Goal: Information Seeking & Learning: Check status

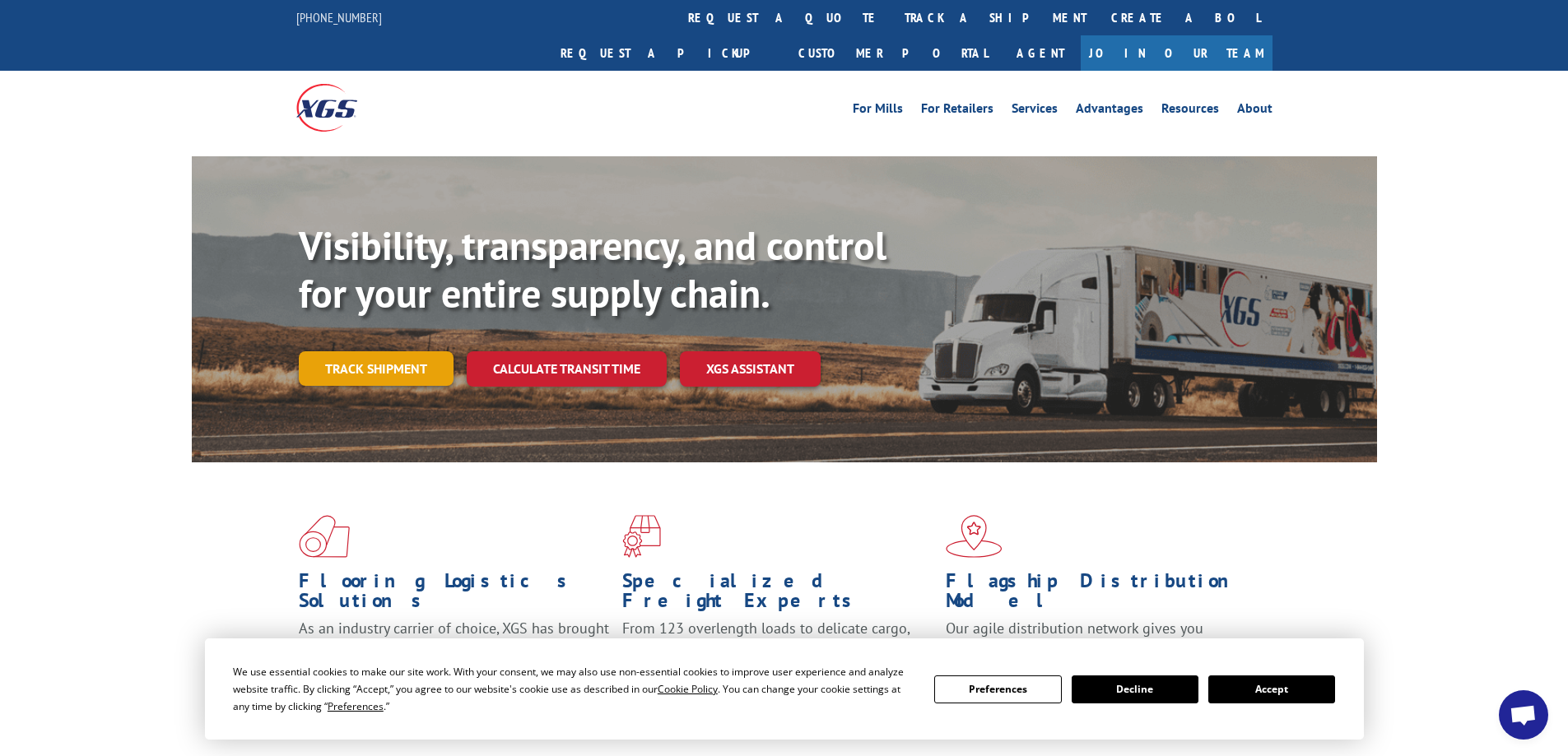
click at [368, 352] on link "Track shipment" at bounding box center [376, 369] width 155 height 35
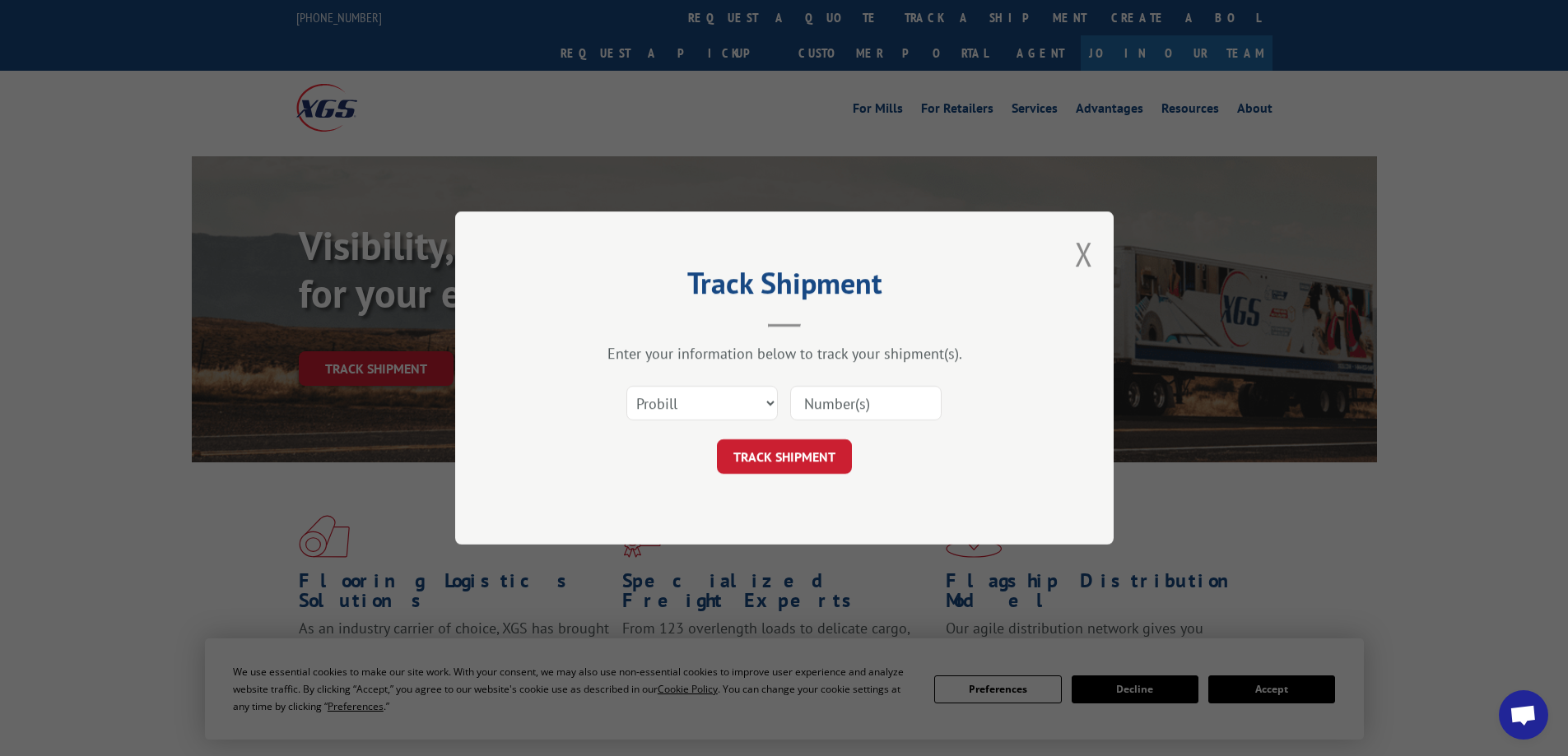
click at [814, 405] on input at bounding box center [866, 404] width 151 height 35
paste input "17259040"
type input "17259040"
click at [767, 463] on button "TRACK SHIPMENT" at bounding box center [785, 457] width 135 height 35
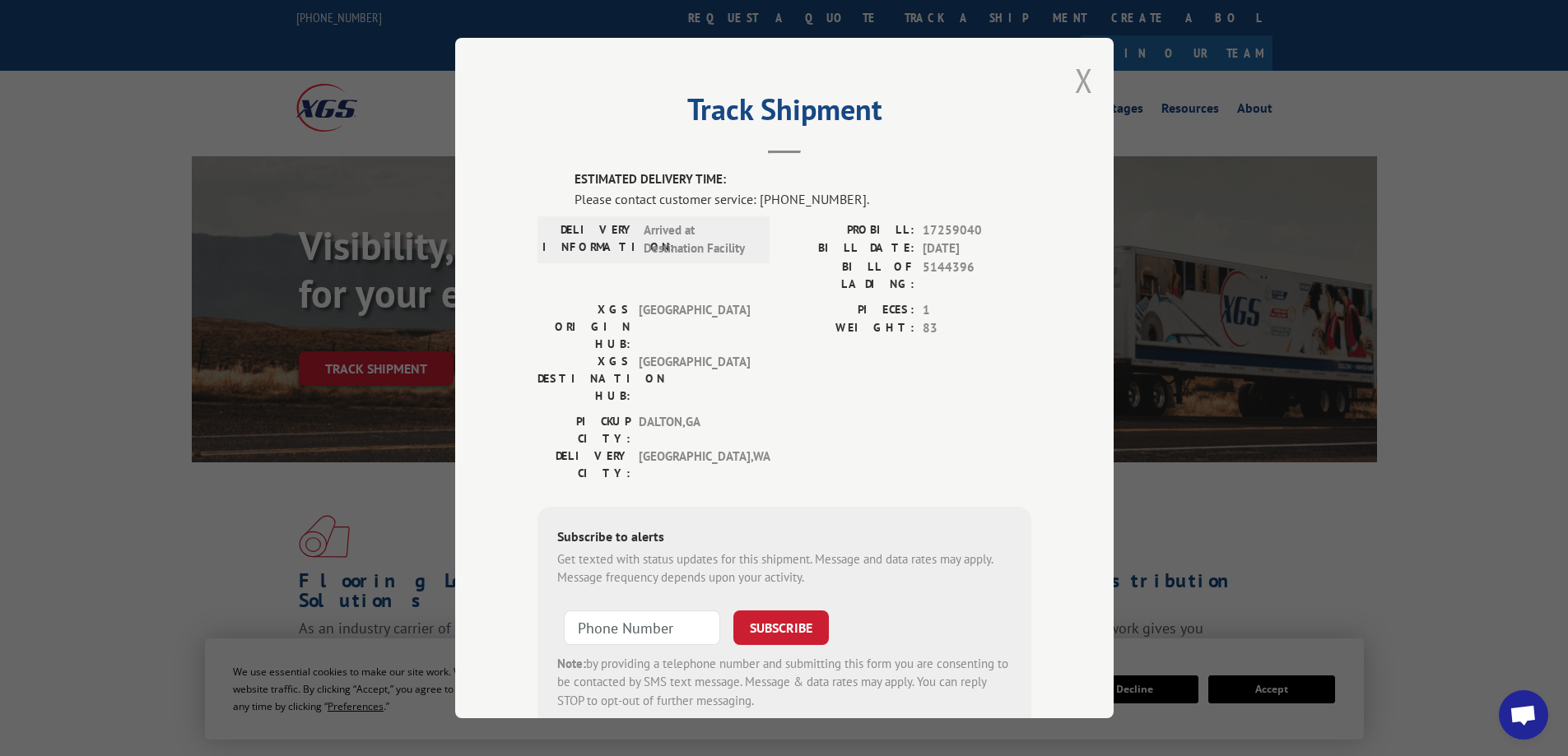
click at [1075, 78] on button "Close modal" at bounding box center [1084, 80] width 18 height 43
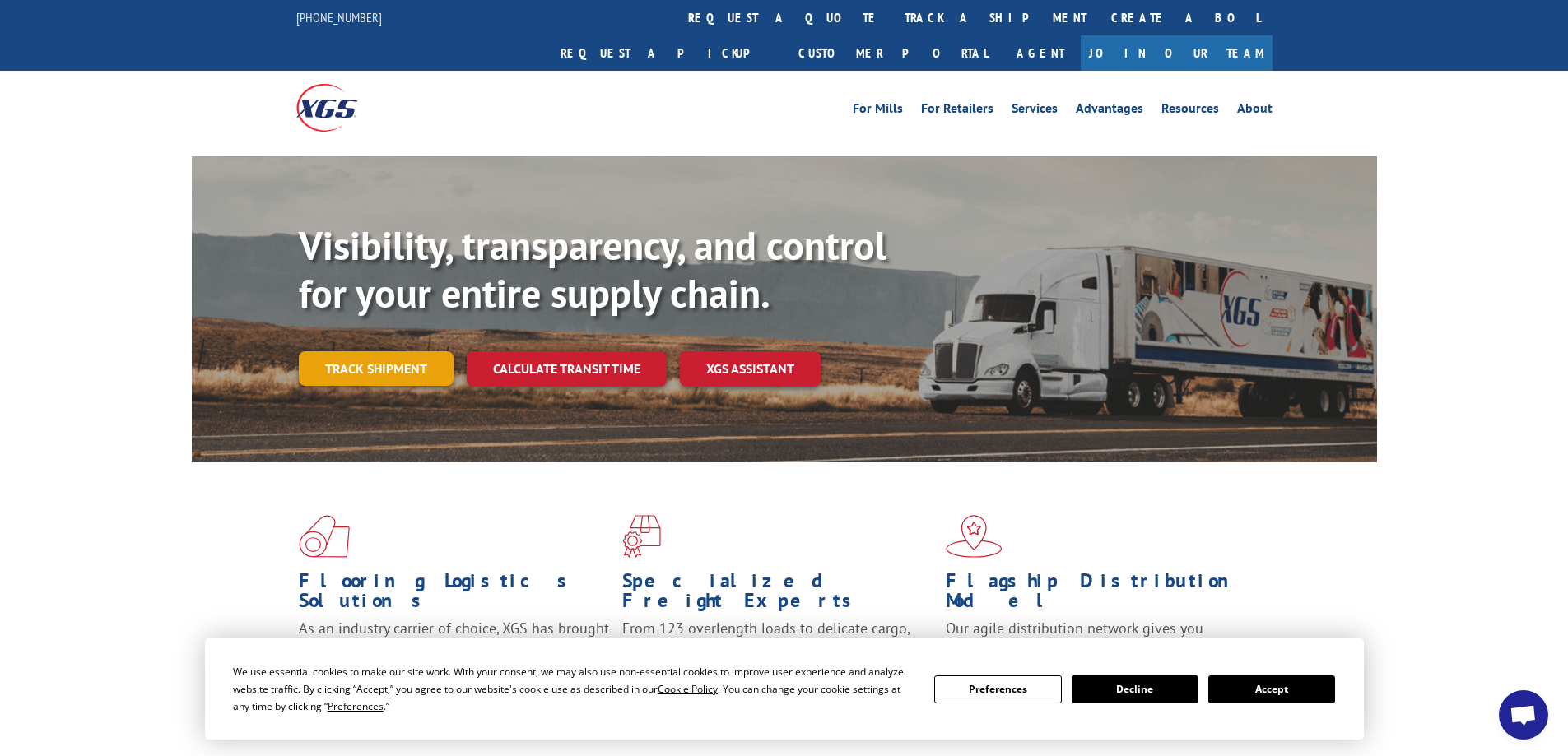
click at [372, 352] on link "Track shipment" at bounding box center [376, 369] width 155 height 35
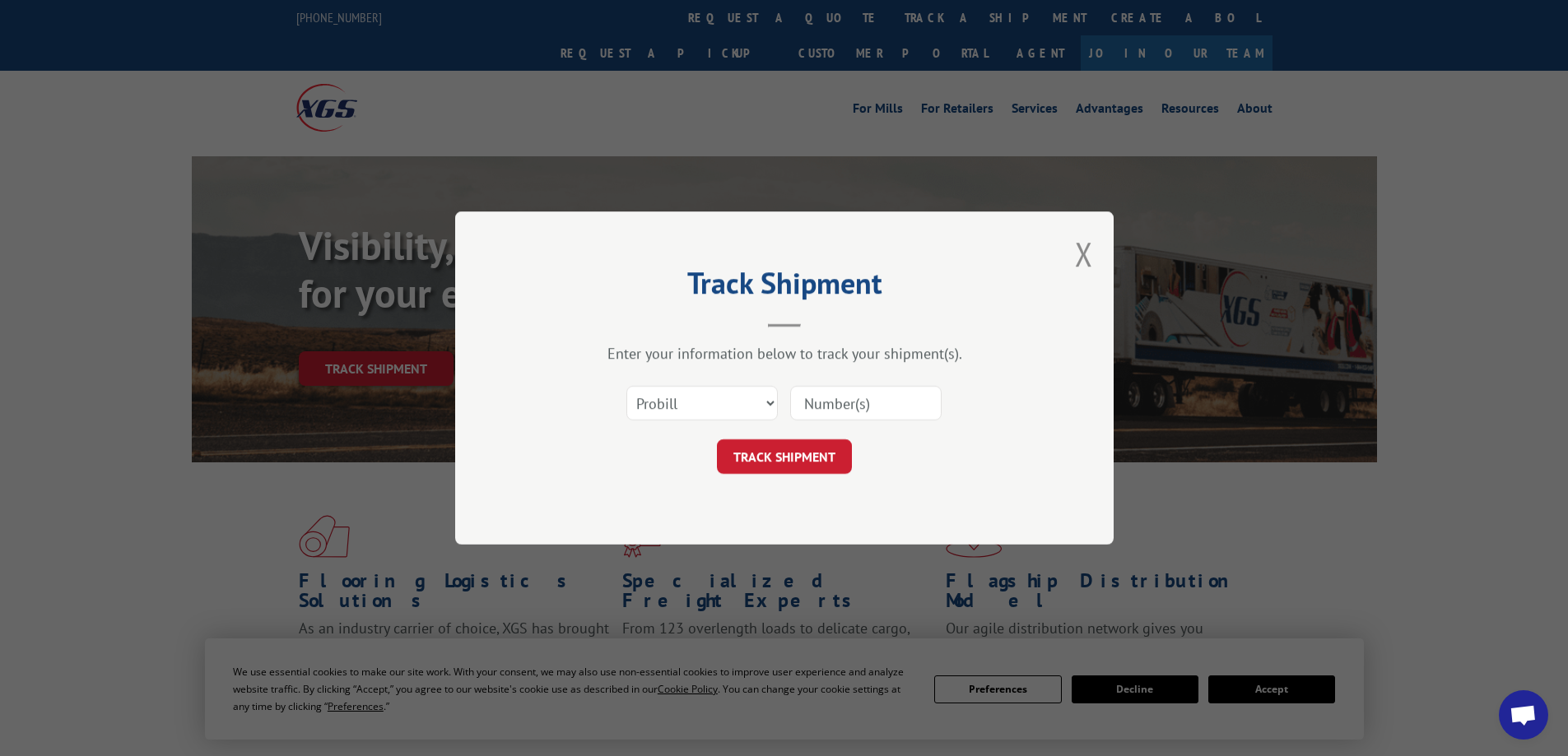
paste input "17259040"
type input "17259040"
click at [680, 411] on select "Select category... Probill BOL PO" at bounding box center [702, 404] width 151 height 35
click at [835, 461] on button "TRACK SHIPMENT" at bounding box center [785, 457] width 135 height 35
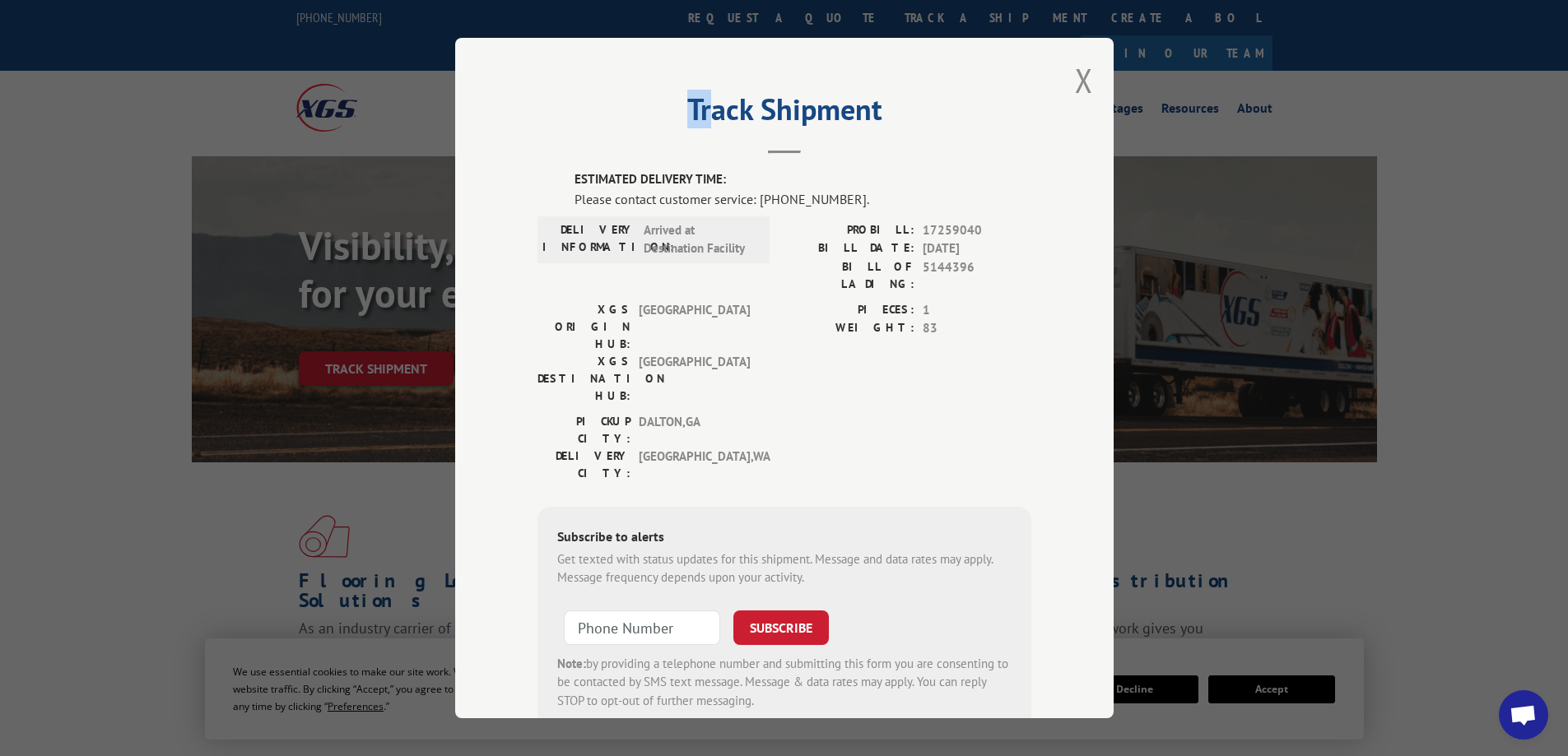
drag, startPoint x: 609, startPoint y: 61, endPoint x: 701, endPoint y: 58, distance: 92.0
click at [701, 58] on div "Track Shipment ESTIMATED DELIVERY TIME: Please contact customer service: (844) …" at bounding box center [784, 378] width 659 height 680
click at [583, 105] on h2 "Track Shipment" at bounding box center [784, 114] width 494 height 31
click at [1075, 77] on button "Close modal" at bounding box center [1084, 80] width 18 height 43
